Goal: Task Accomplishment & Management: Manage account settings

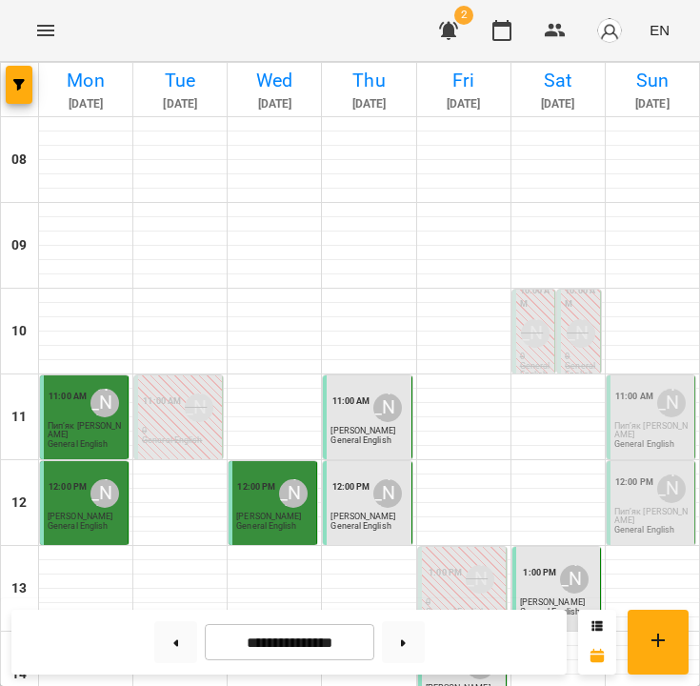
scroll to position [228, 0]
click at [637, 440] on p "General English" at bounding box center [645, 444] width 60 height 9
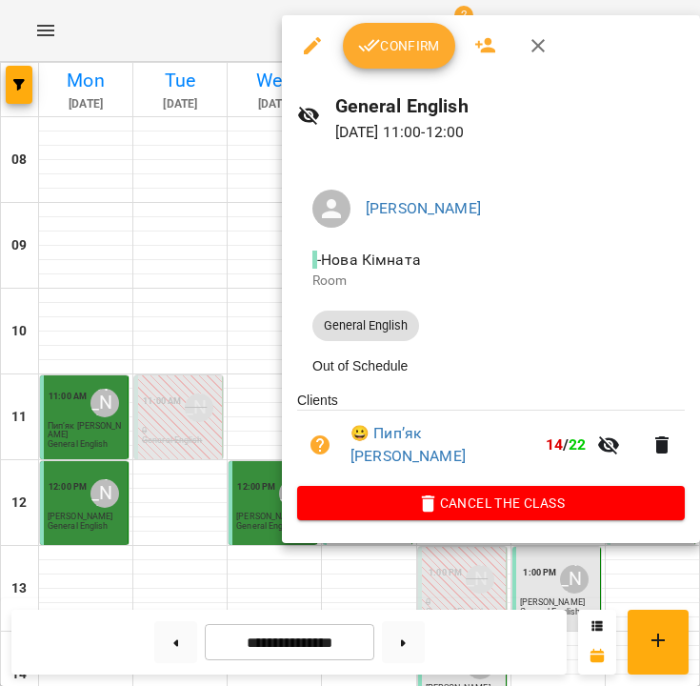
click at [403, 58] on button "Confirm" at bounding box center [399, 46] width 112 height 46
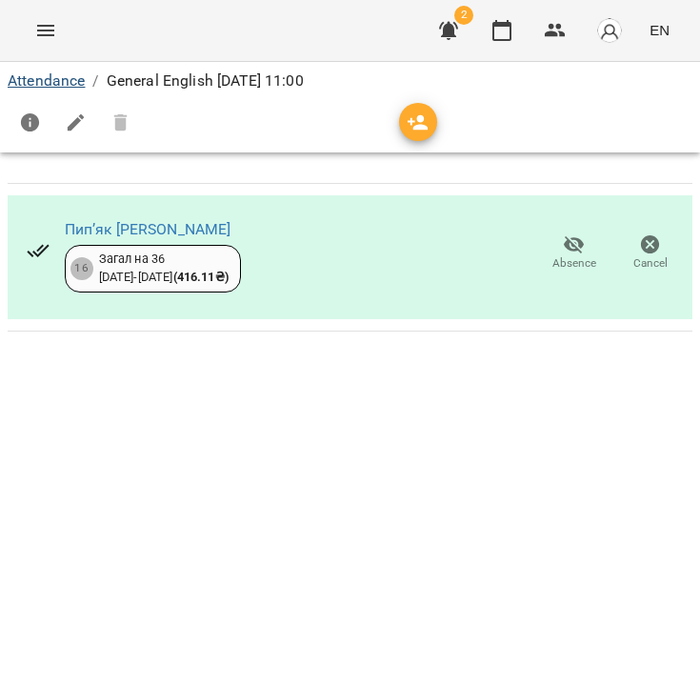
click at [67, 75] on link "Attendance" at bounding box center [46, 80] width 77 height 18
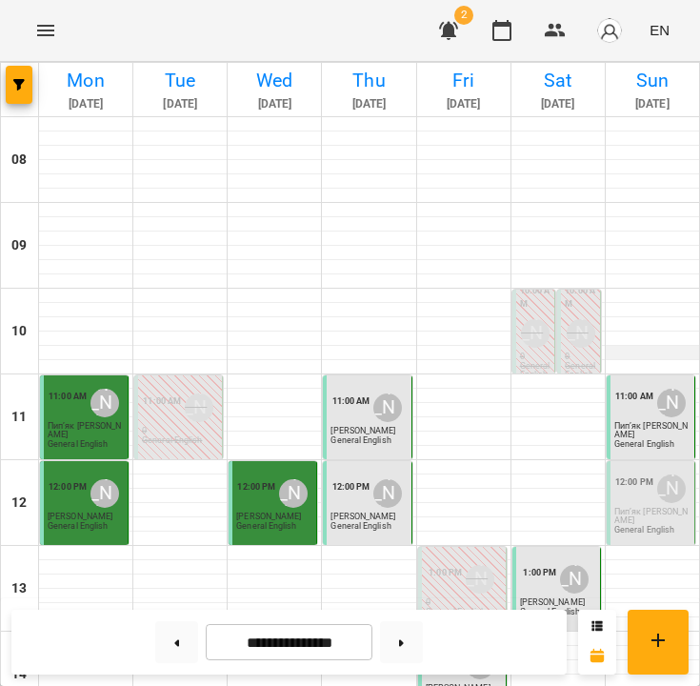
scroll to position [165, 0]
click at [633, 471] on div "12:00 PM" at bounding box center [635, 489] width 38 height 36
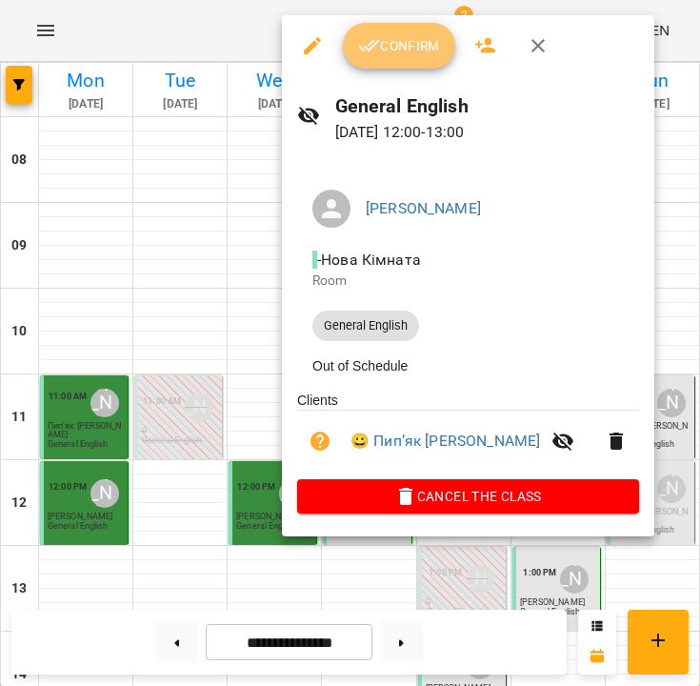
click at [412, 64] on button "Confirm" at bounding box center [399, 46] width 112 height 46
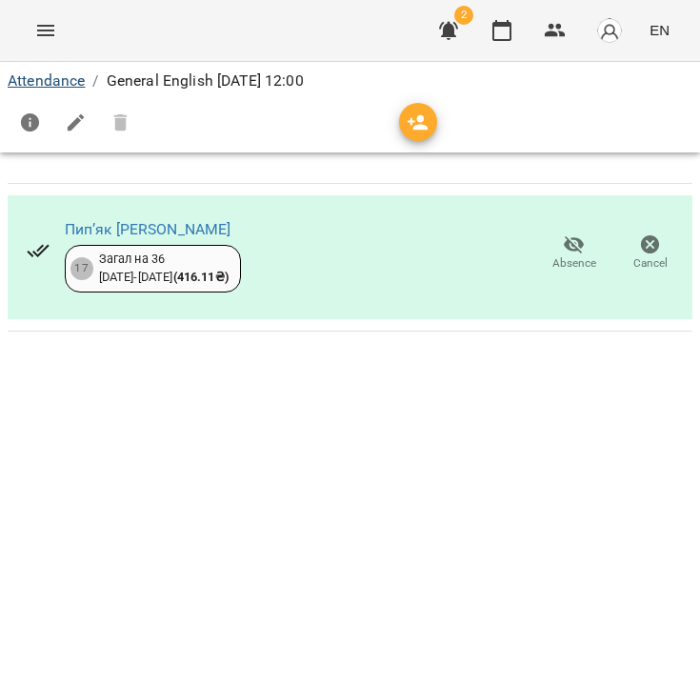
click at [54, 81] on link "Attendance" at bounding box center [46, 80] width 77 height 18
